Goal: Browse casually: Explore the website without a specific task or goal

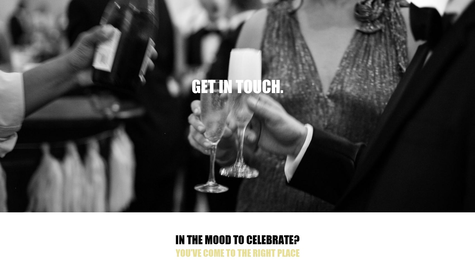
scroll to position [52, 0]
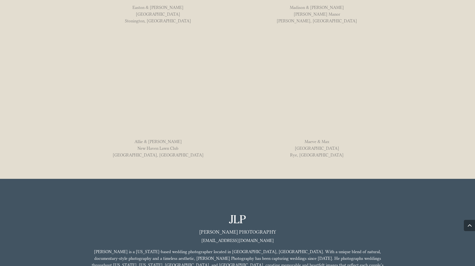
scroll to position [533, 0]
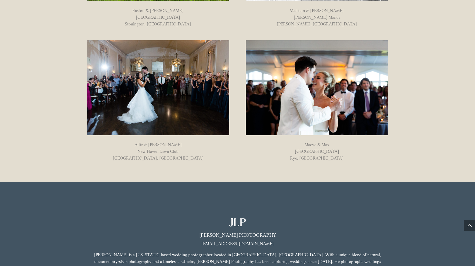
click at [157, 94] on img at bounding box center [158, 87] width 142 height 95
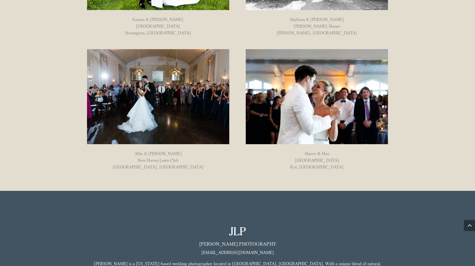
scroll to position [519, 0]
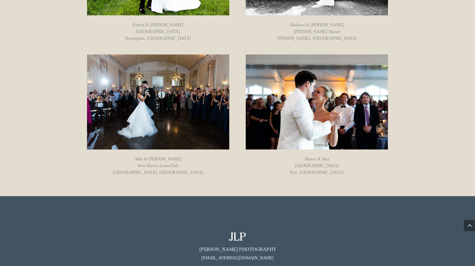
click at [319, 111] on img at bounding box center [317, 101] width 142 height 95
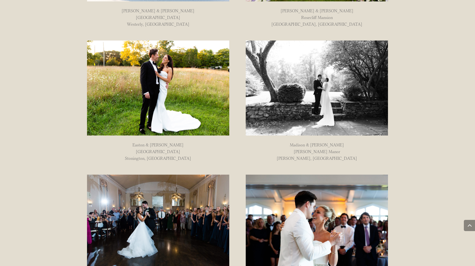
scroll to position [346, 0]
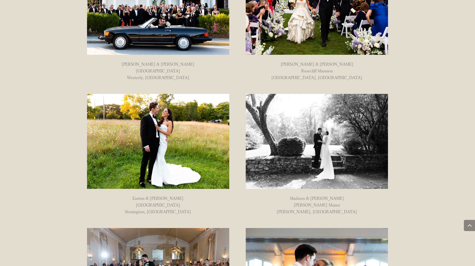
click at [169, 130] on img at bounding box center [158, 141] width 142 height 95
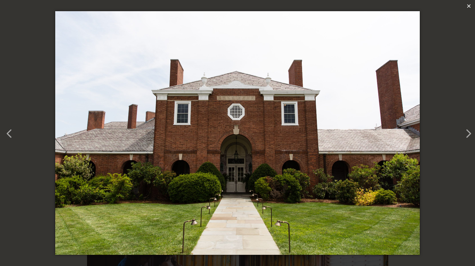
click at [467, 7] on button "×" at bounding box center [469, 6] width 12 height 12
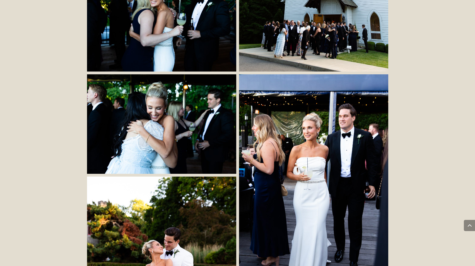
scroll to position [1886, 0]
